Goal: Find specific page/section: Find specific page/section

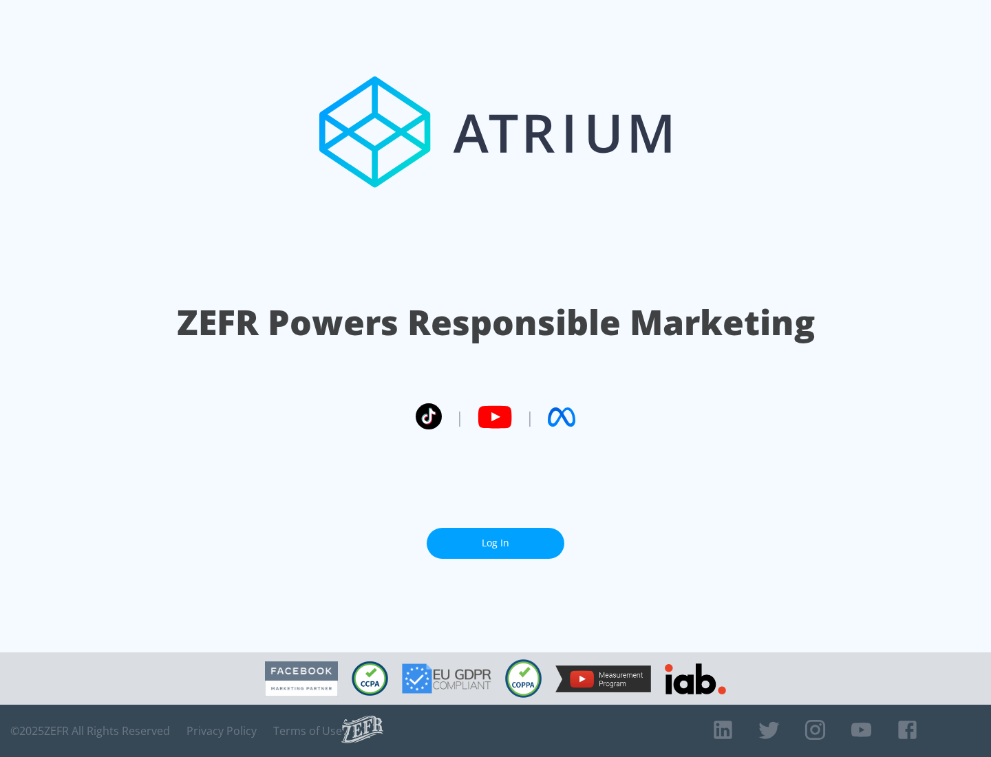
click at [495, 537] on link "Log In" at bounding box center [496, 543] width 138 height 31
